Goal: Task Accomplishment & Management: Manage account settings

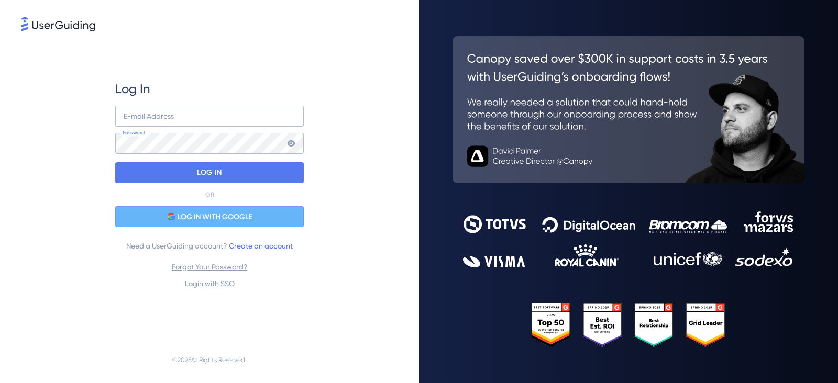
click at [225, 221] on span "LOG IN WITH GOOGLE" at bounding box center [215, 217] width 75 height 13
click at [229, 214] on span "LOG IN WITH GOOGLE" at bounding box center [215, 217] width 75 height 13
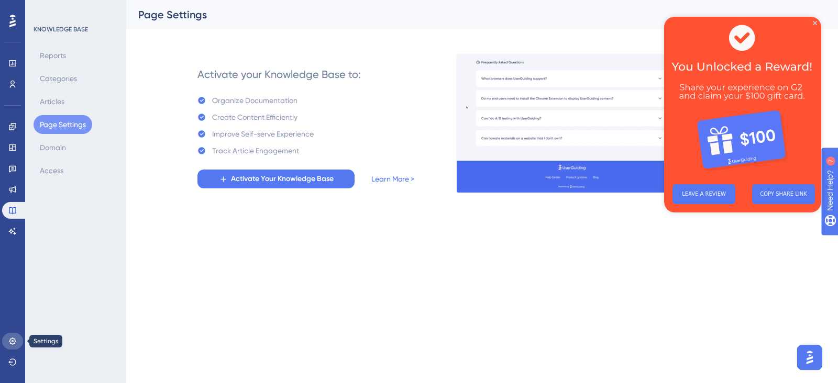
click at [15, 340] on icon at bounding box center [12, 341] width 7 height 7
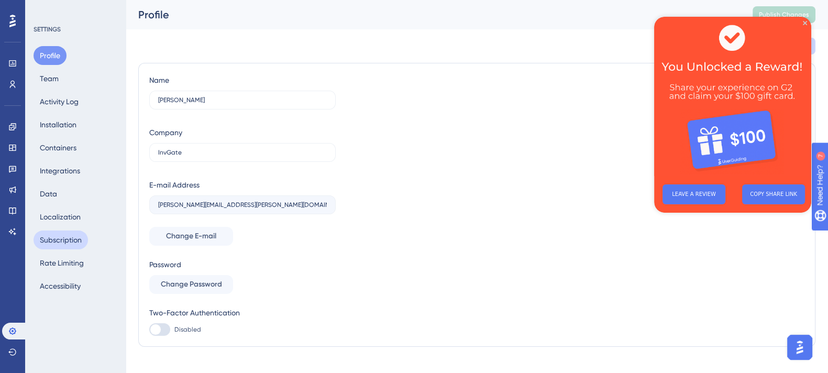
click at [53, 239] on button "Subscription" at bounding box center [61, 239] width 54 height 19
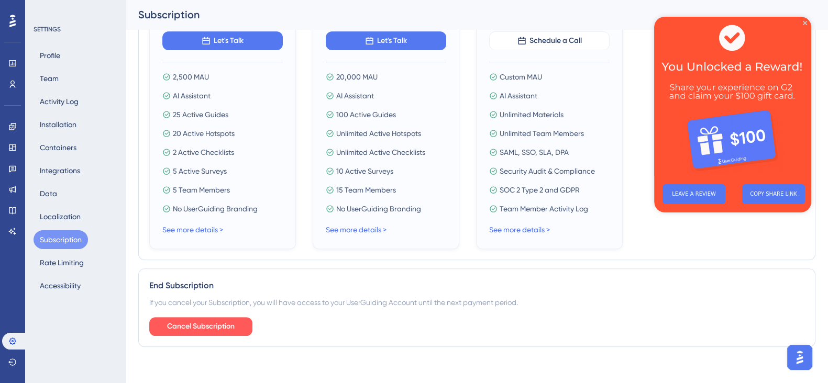
scroll to position [504, 0]
